Goal: Use online tool/utility

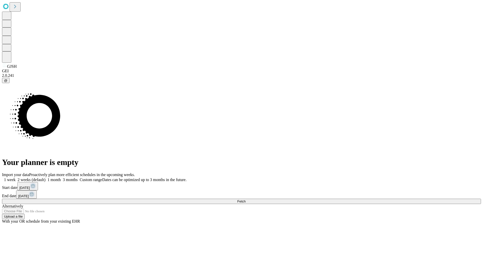
click at [61, 177] on label "1 month" at bounding box center [53, 179] width 15 height 4
click at [245, 199] on span "Fetch" at bounding box center [241, 201] width 8 height 4
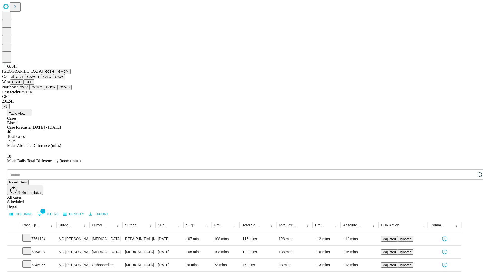
click at [56, 74] on button "GMCM" at bounding box center [63, 71] width 15 height 5
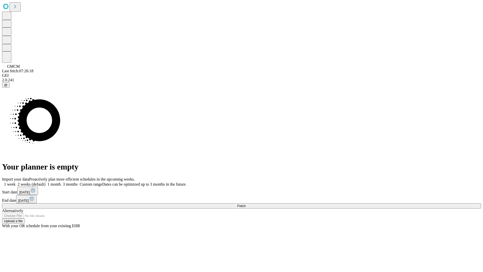
click at [245, 204] on span "Fetch" at bounding box center [241, 206] width 8 height 4
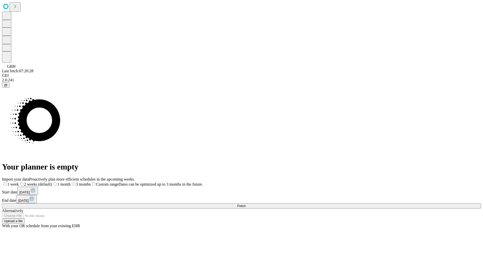
click at [71, 182] on label "1 month" at bounding box center [61, 184] width 19 height 4
click at [245, 204] on span "Fetch" at bounding box center [241, 206] width 8 height 4
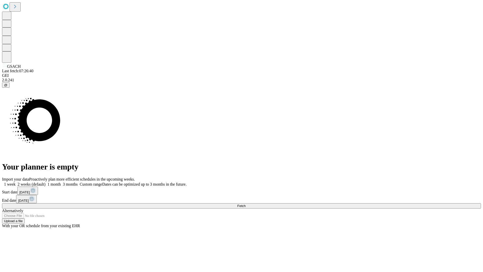
click at [61, 182] on label "1 month" at bounding box center [53, 184] width 15 height 4
click at [245, 204] on span "Fetch" at bounding box center [241, 206] width 8 height 4
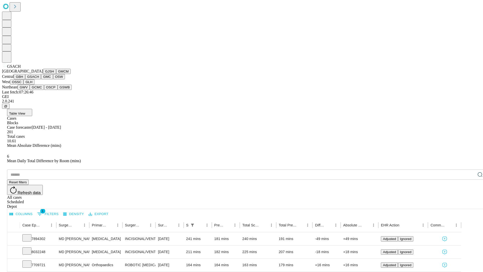
click at [41, 79] on button "GMC" at bounding box center [47, 76] width 12 height 5
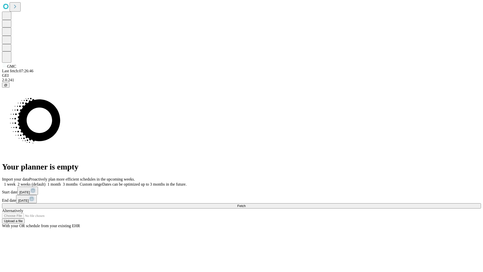
click at [245, 204] on span "Fetch" at bounding box center [241, 206] width 8 height 4
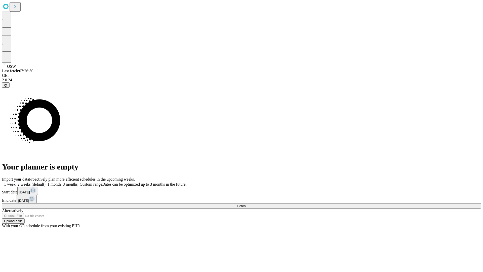
click at [245, 204] on span "Fetch" at bounding box center [241, 206] width 8 height 4
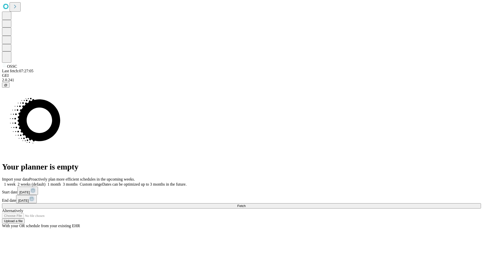
click at [245, 204] on span "Fetch" at bounding box center [241, 206] width 8 height 4
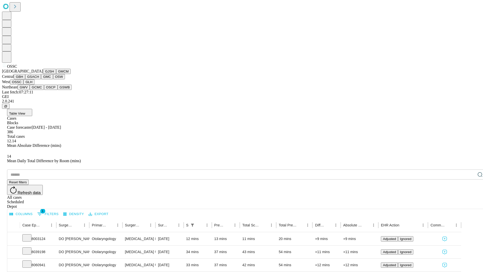
click at [34, 84] on button "GLH" at bounding box center [28, 81] width 11 height 5
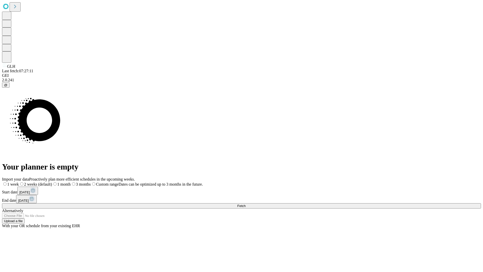
click at [71, 182] on label "1 month" at bounding box center [61, 184] width 19 height 4
click at [245, 204] on span "Fetch" at bounding box center [241, 206] width 8 height 4
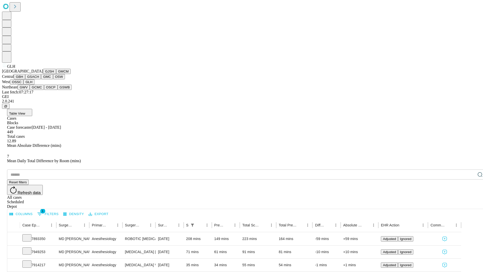
click at [30, 90] on button "GWV" at bounding box center [24, 86] width 12 height 5
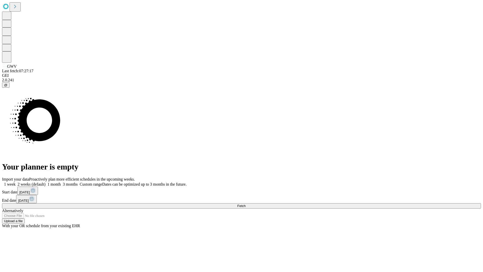
click at [61, 182] on label "1 month" at bounding box center [53, 184] width 15 height 4
click at [245, 204] on span "Fetch" at bounding box center [241, 206] width 8 height 4
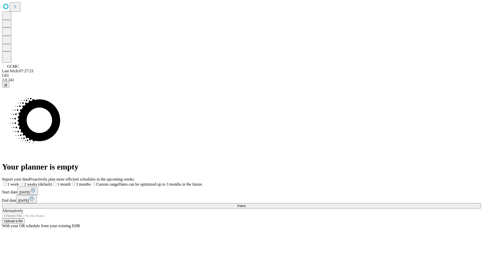
click at [71, 182] on label "1 month" at bounding box center [61, 184] width 19 height 4
click at [245, 204] on span "Fetch" at bounding box center [241, 206] width 8 height 4
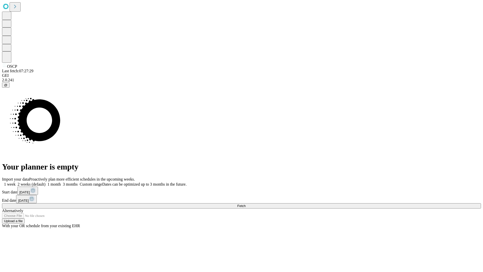
click at [61, 182] on label "1 month" at bounding box center [53, 184] width 15 height 4
click at [245, 204] on span "Fetch" at bounding box center [241, 206] width 8 height 4
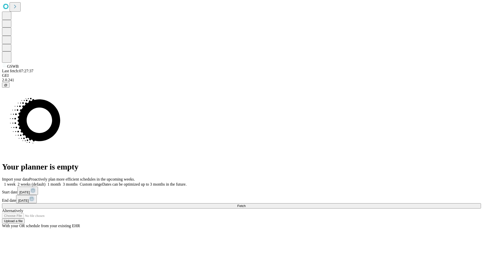
click at [61, 182] on label "1 month" at bounding box center [53, 184] width 15 height 4
click at [245, 204] on span "Fetch" at bounding box center [241, 206] width 8 height 4
